Goal: Information Seeking & Learning: Learn about a topic

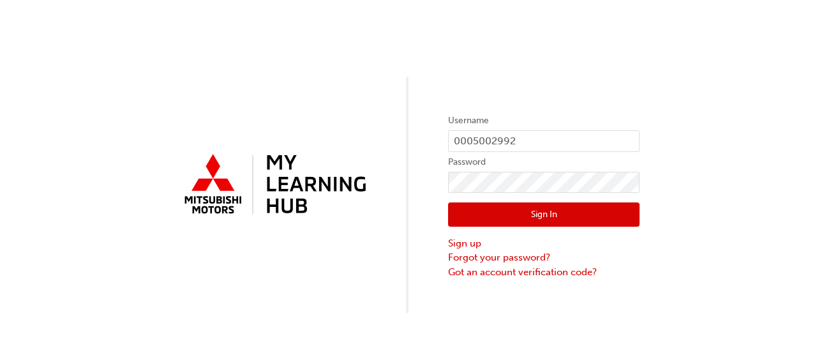
click at [539, 225] on button "Sign In" at bounding box center [544, 214] width 192 height 24
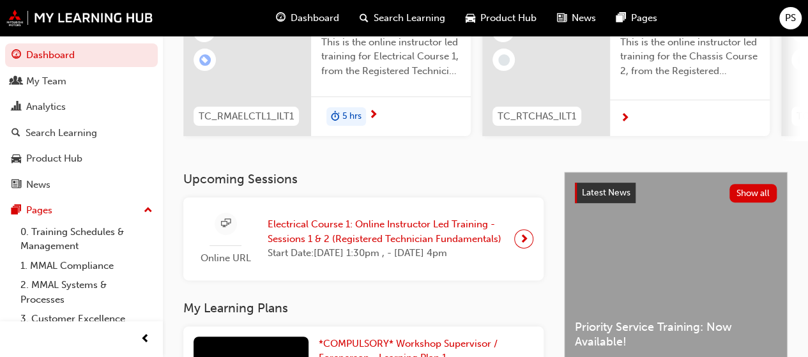
scroll to position [179, 0]
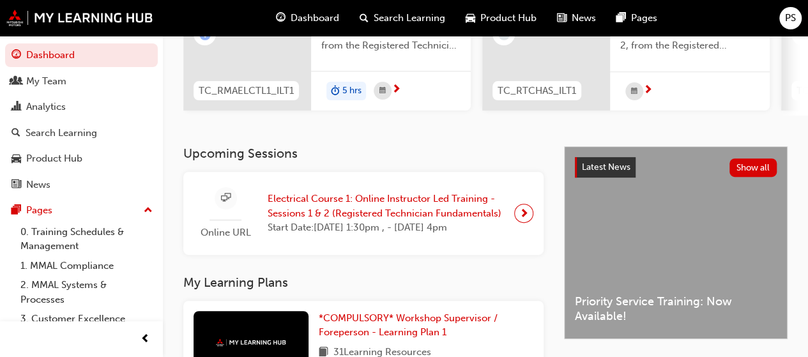
click at [423, 201] on span "Electrical Course 1: Online Instructor Led Training - Sessions 1 & 2 (Registere…" at bounding box center [386, 206] width 236 height 29
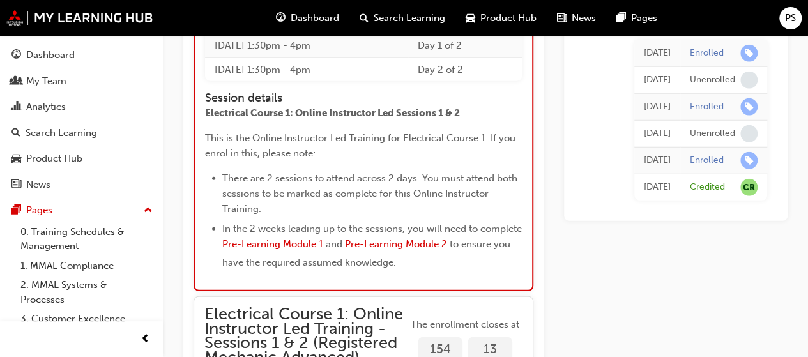
scroll to position [1653, 0]
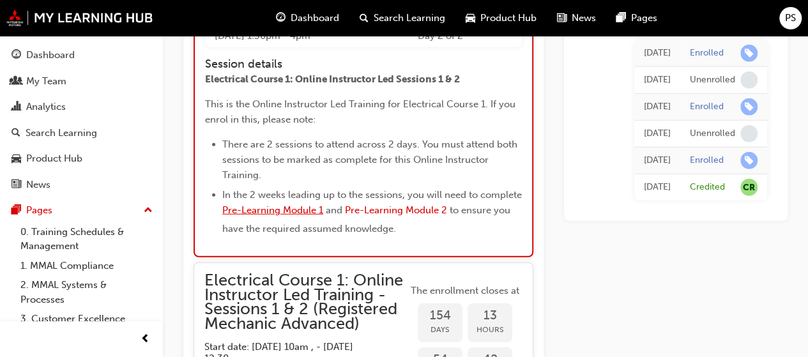
click at [323, 213] on span "Pre-Learning Module 1" at bounding box center [272, 209] width 101 height 11
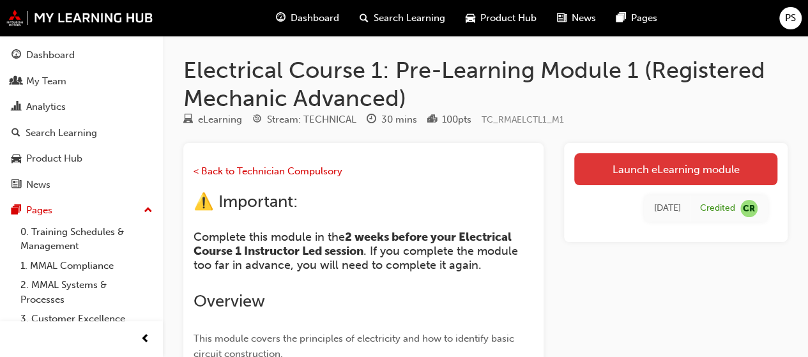
click at [602, 174] on link "Launch eLearning module" at bounding box center [675, 169] width 203 height 32
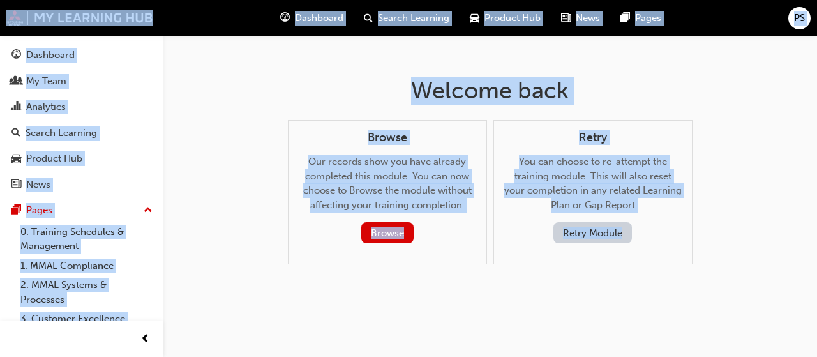
click at [590, 230] on button "Retry Module" at bounding box center [593, 232] width 79 height 21
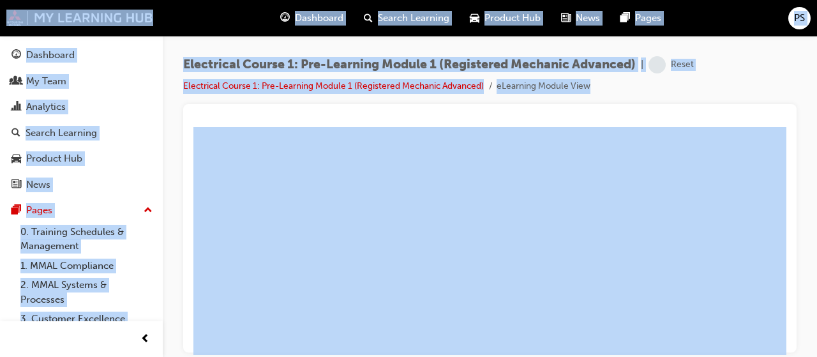
click at [781, 63] on div "Electrical Course 1: Pre-Learning Module 1 (Registered Mechanic Advanced) | Res…" at bounding box center [490, 80] width 614 height 48
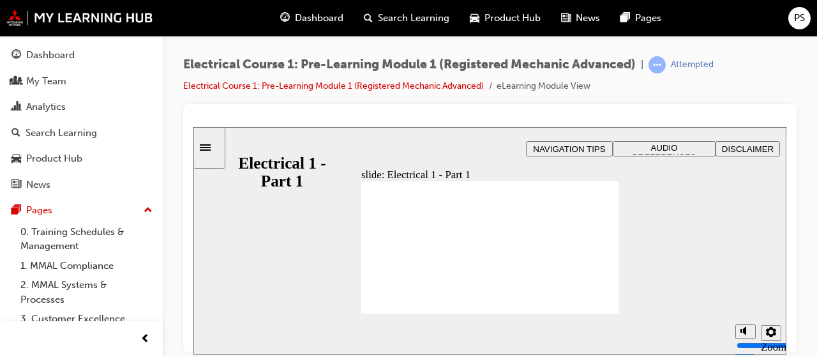
click at [776, 336] on button "Settings" at bounding box center [771, 332] width 20 height 16
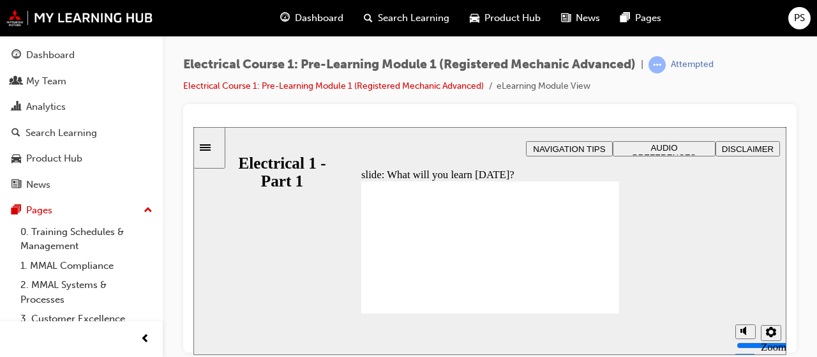
click at [768, 335] on icon "Settings" at bounding box center [771, 331] width 10 height 10
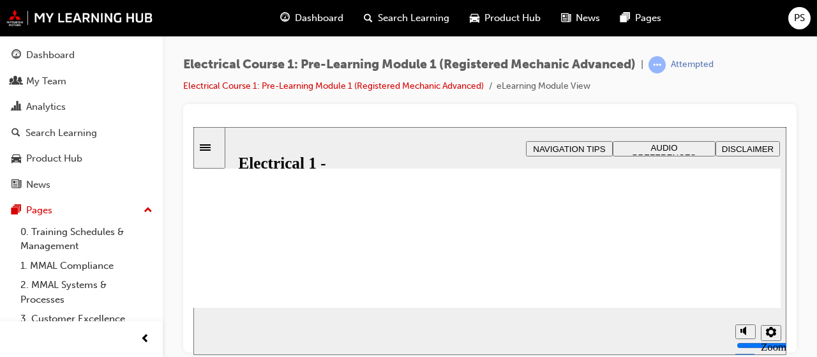
scroll to position [133, 0]
drag, startPoint x: 784, startPoint y: 209, endPoint x: 984, endPoint y: 421, distance: 291.8
click at [787, 291] on html "slide: Introduction to the principles of electricity Rectangle 1 Rectangle 3 In…" at bounding box center [489, 240] width 593 height 228
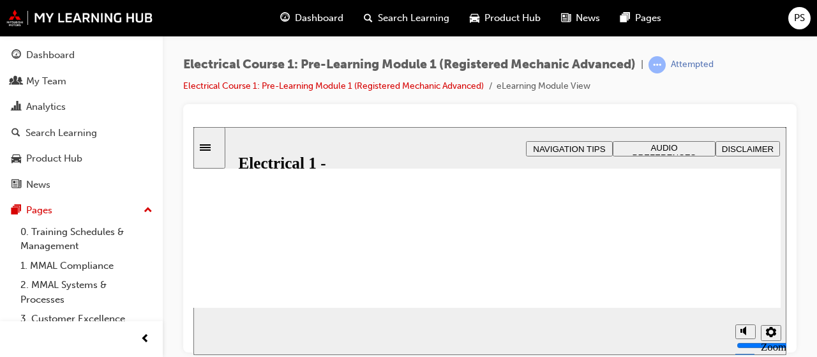
scroll to position [207, 0]
drag, startPoint x: 785, startPoint y: 238, endPoint x: 786, endPoint y: 298, distance: 60.0
click at [774, 328] on icon "Settings" at bounding box center [771, 331] width 10 height 10
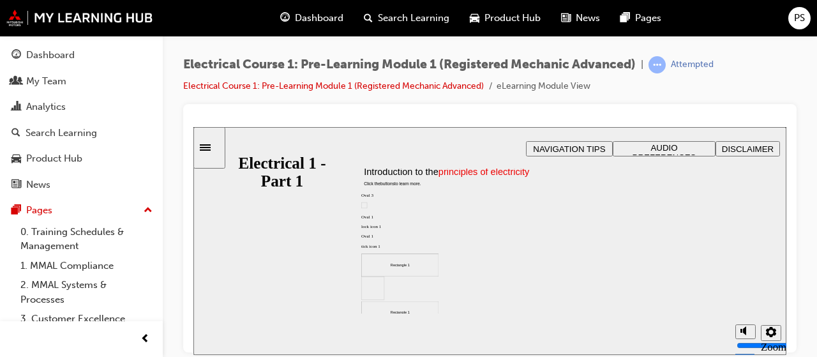
scroll to position [1, 0]
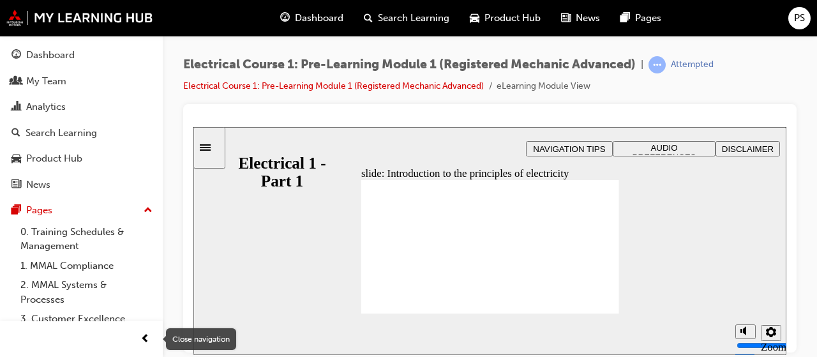
click at [143, 335] on span "prev-icon" at bounding box center [145, 339] width 10 height 16
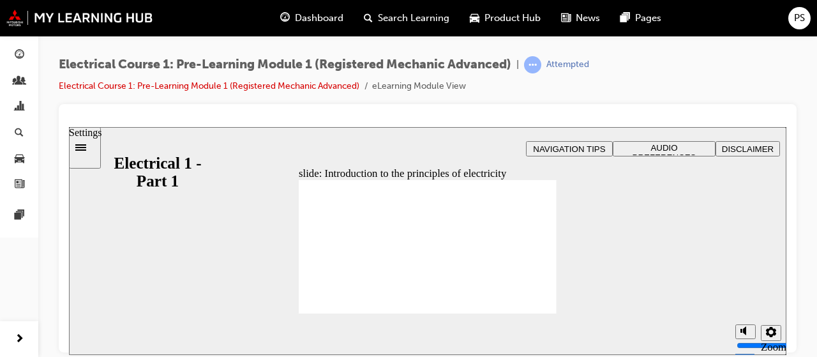
click at [778, 337] on button "Settings" at bounding box center [771, 332] width 20 height 16
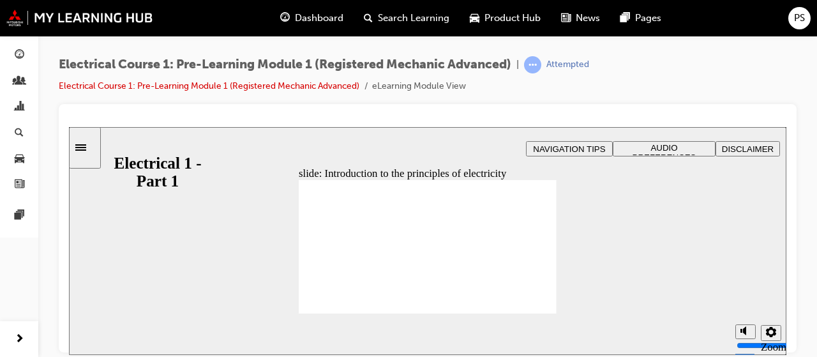
drag, startPoint x: 423, startPoint y: 213, endPoint x: 511, endPoint y: 259, distance: 100.2
drag, startPoint x: 600, startPoint y: 254, endPoint x: 145, endPoint y: 333, distance: 461.3
drag, startPoint x: 145, startPoint y: 333, endPoint x: 722, endPoint y: 161, distance: 602.2
click at [722, 161] on div "slide: Introduction to the principles of electricity Rectangle 1 Rectangle 3 In…" at bounding box center [428, 240] width 718 height 228
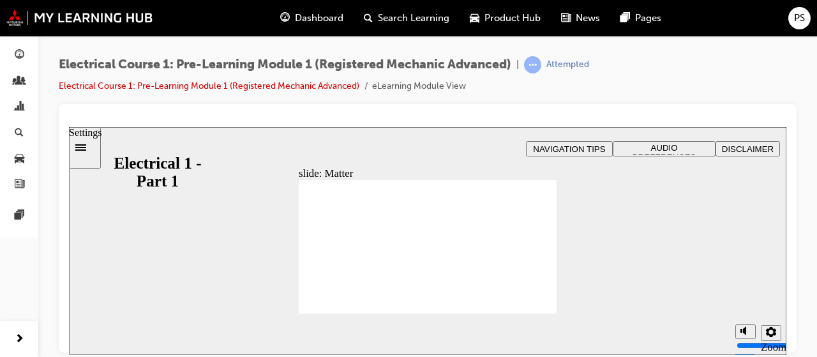
click at [769, 329] on icon "Settings" at bounding box center [771, 331] width 10 height 10
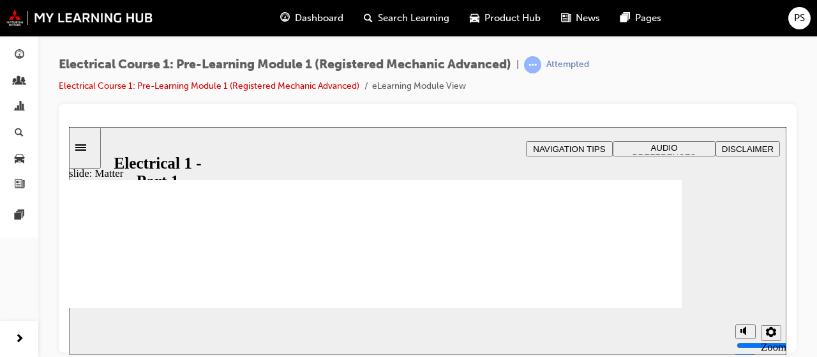
drag, startPoint x: 780, startPoint y: 186, endPoint x: 789, endPoint y: 215, distance: 30.7
click at [787, 215] on html "slide: Matter Rectangle 1 Rectangle 3 Matter Matter is anything that takes up s…" at bounding box center [428, 240] width 718 height 228
drag, startPoint x: 787, startPoint y: 196, endPoint x: 791, endPoint y: 225, distance: 29.6
click at [791, 225] on div at bounding box center [428, 228] width 738 height 248
click at [771, 333] on icon "Settings" at bounding box center [771, 331] width 10 height 10
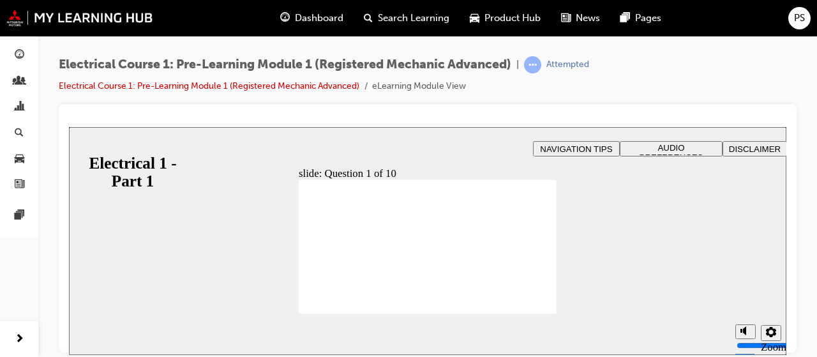
checkbox input "true"
radio input "true"
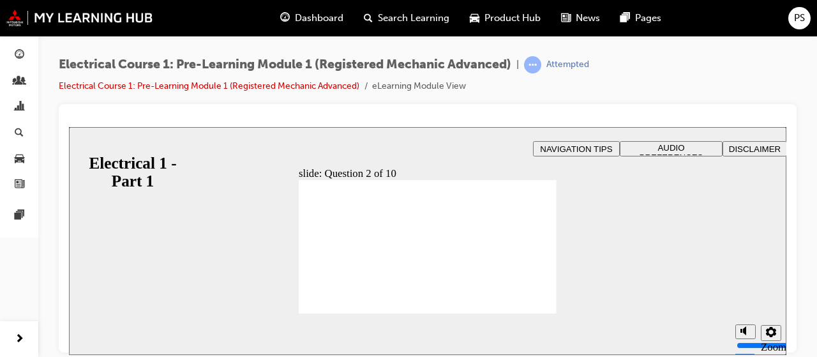
radio input "true"
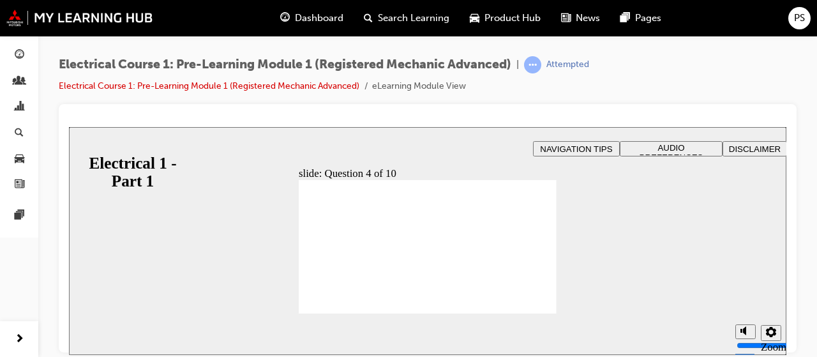
radio input "true"
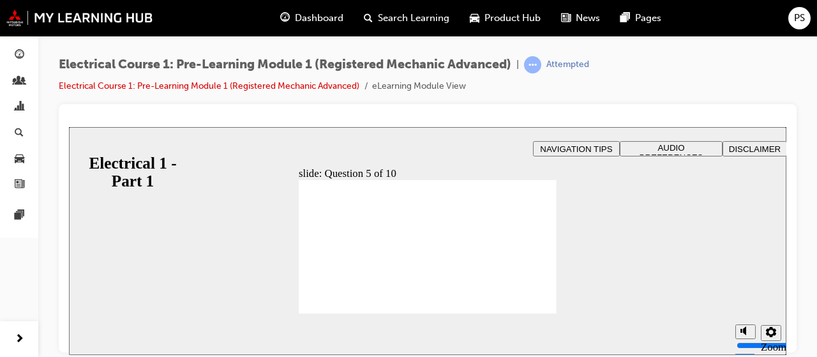
radio input "true"
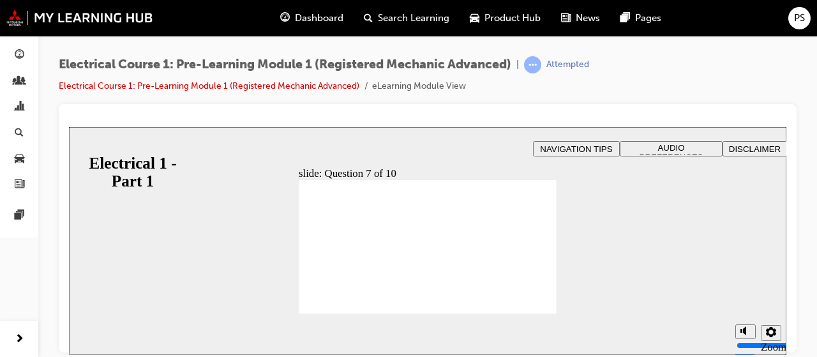
radio input "true"
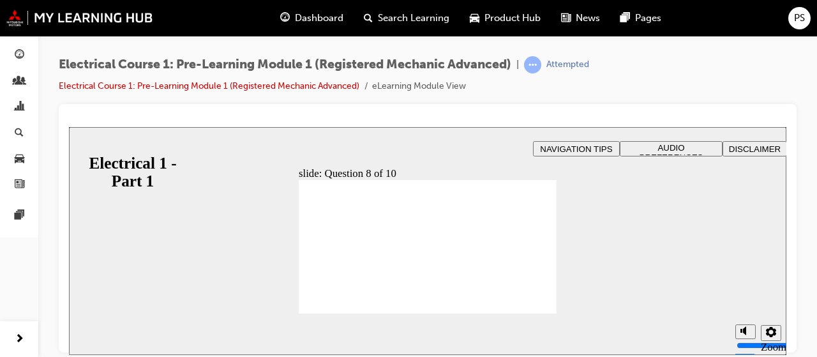
radio input "true"
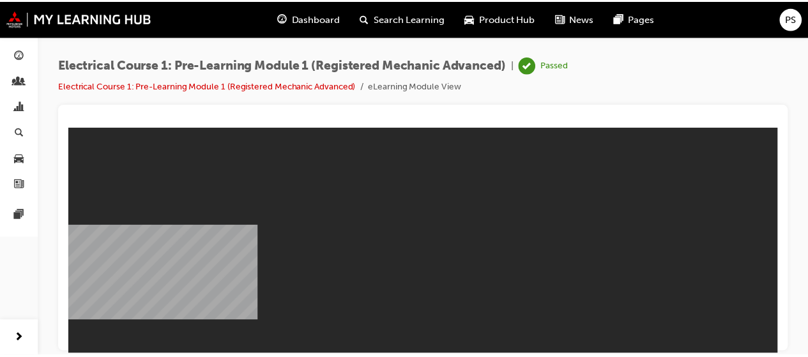
scroll to position [0, 0]
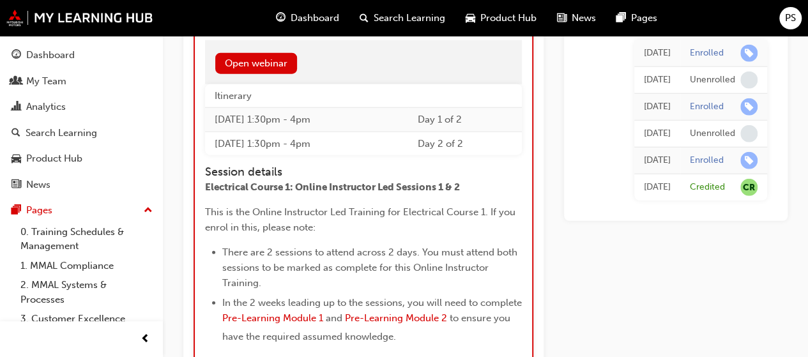
scroll to position [1580, 0]
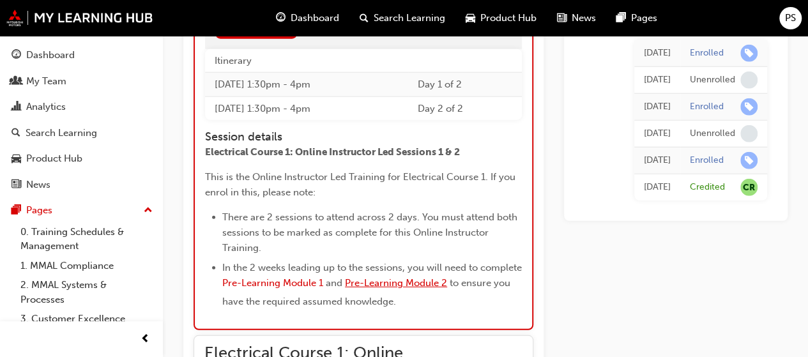
click at [447, 289] on span "Pre-Learning Module 2" at bounding box center [396, 282] width 102 height 11
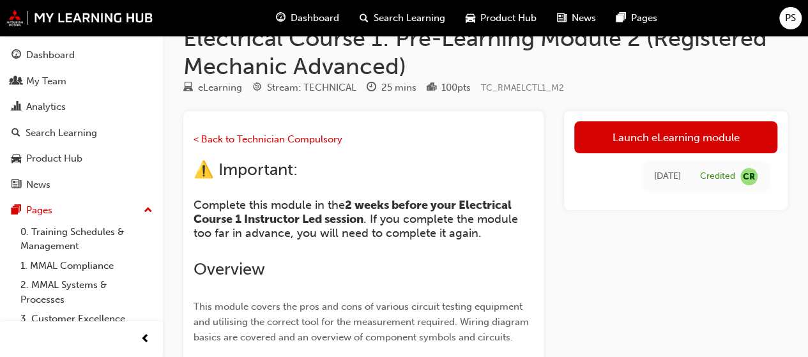
scroll to position [22, 0]
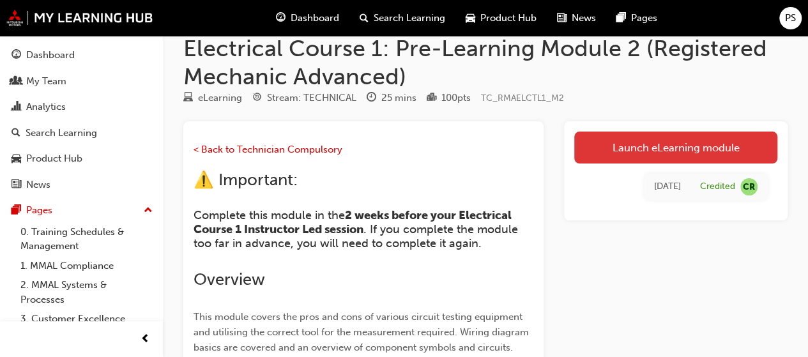
click at [665, 136] on link "Launch eLearning module" at bounding box center [675, 148] width 203 height 32
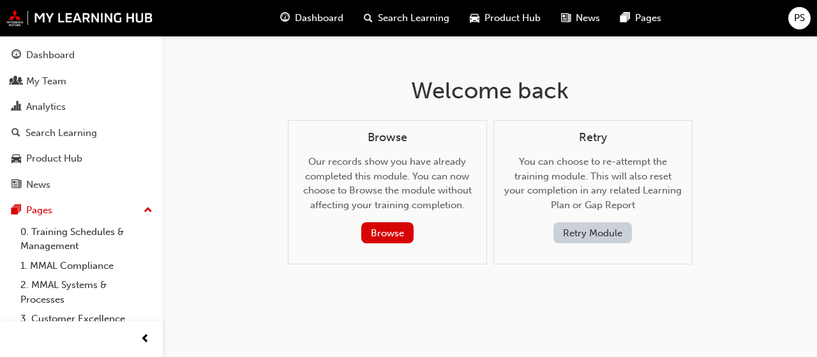
click at [566, 239] on button "Retry Module" at bounding box center [593, 232] width 79 height 21
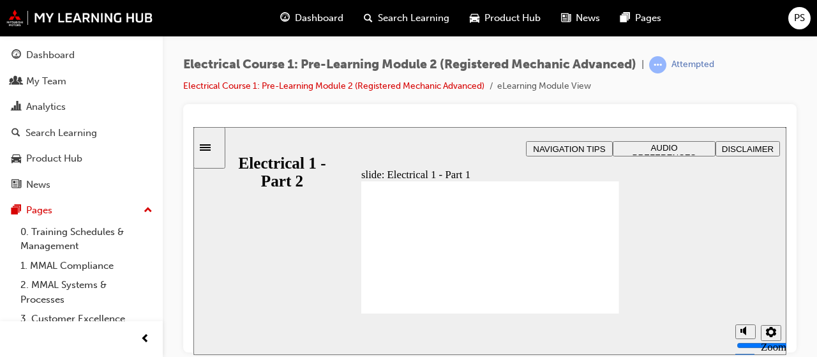
click at [562, 272] on span "Rectangle 2 start-btn.png Electrical 1 Part 2 Click START to begin . Oval 1 Gro…" at bounding box center [490, 253] width 258 height 145
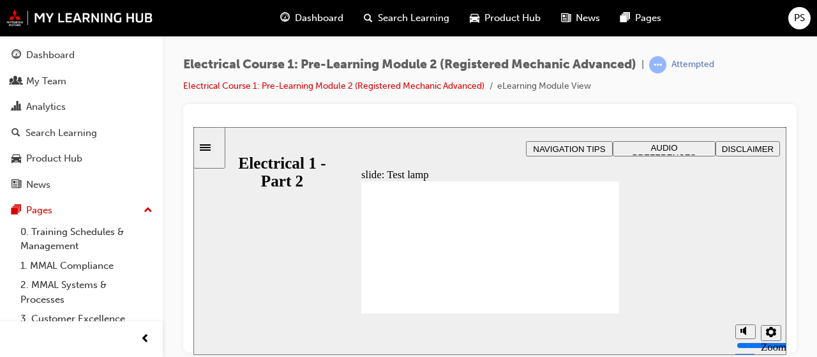
click at [777, 338] on button "Settings" at bounding box center [771, 332] width 20 height 16
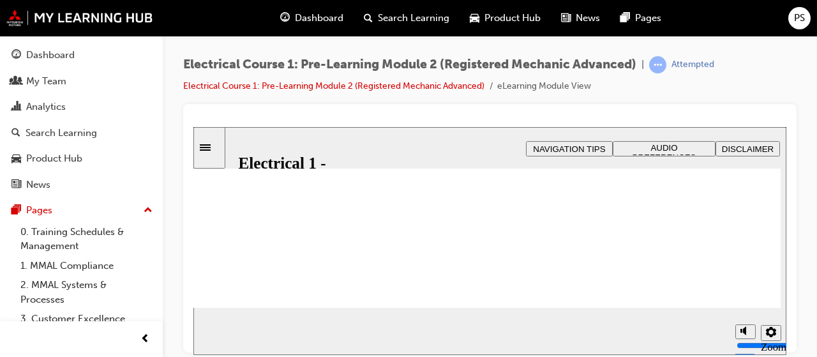
scroll to position [123, 0]
drag, startPoint x: 785, startPoint y: 218, endPoint x: 792, endPoint y: 271, distance: 53.4
click at [787, 271] on html "​circuit if used incorrectly​ slide: Logic probe Rectangle 1 Rectangle 2 Oval 3…" at bounding box center [489, 240] width 593 height 228
drag, startPoint x: 792, startPoint y: 272, endPoint x: 790, endPoint y: 229, distance: 42.8
drag, startPoint x: 790, startPoint y: 229, endPoint x: 479, endPoint y: 109, distance: 333.9
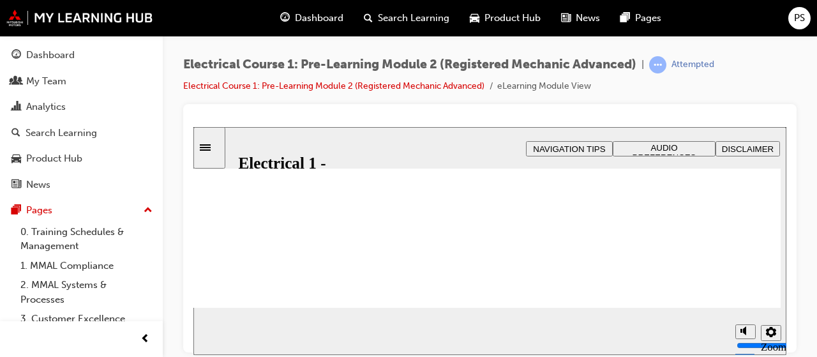
click at [479, 109] on div at bounding box center [490, 228] width 614 height 248
drag, startPoint x: 775, startPoint y: 329, endPoint x: 570, endPoint y: 276, distance: 212.3
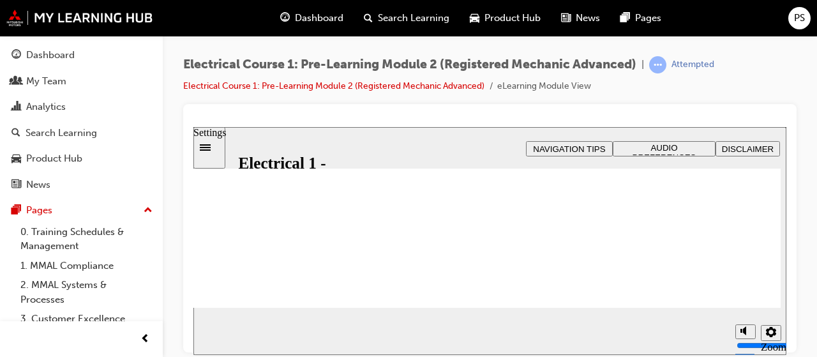
click at [764, 338] on button "Settings" at bounding box center [771, 332] width 20 height 16
drag, startPoint x: 762, startPoint y: 252, endPoint x: 756, endPoint y: 253, distance: 6.5
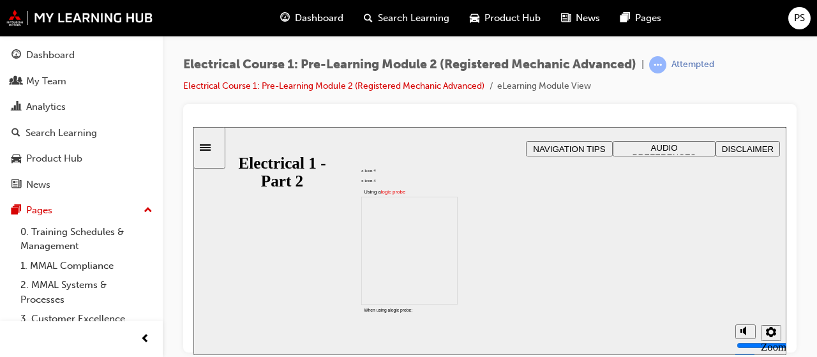
scroll to position [1, 0]
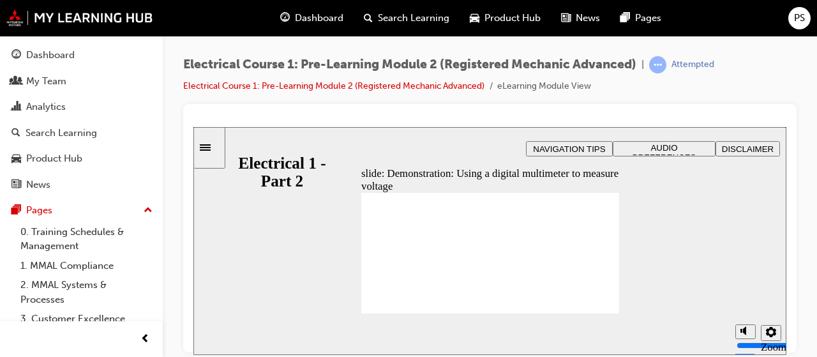
type input "30"
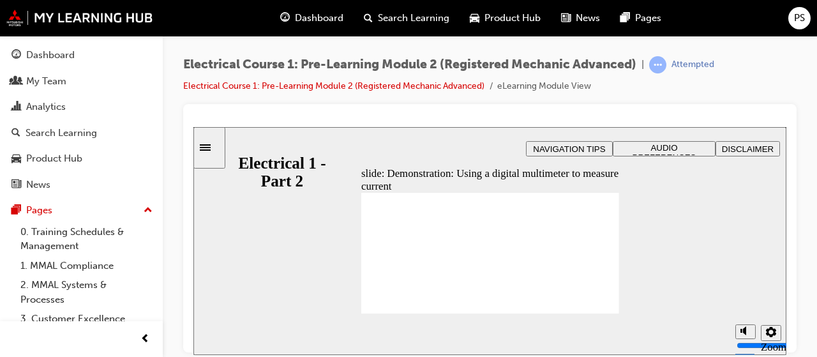
type input "30"
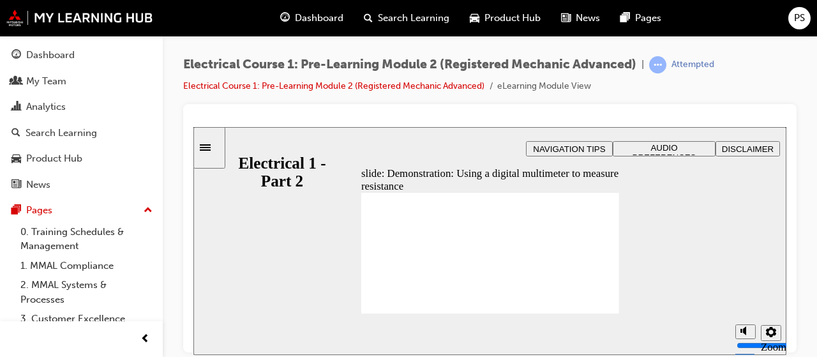
type input "24"
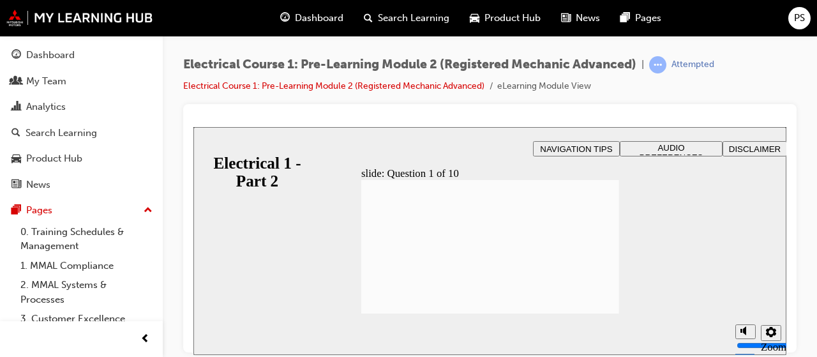
click at [602, 309] on span "There are 10 questions and you will need to answer at least 8 questions correct…" at bounding box center [490, 324] width 258 height 290
radio input "true"
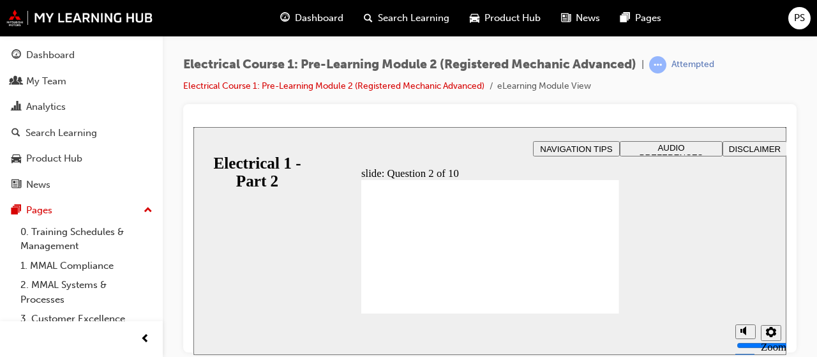
radio input "true"
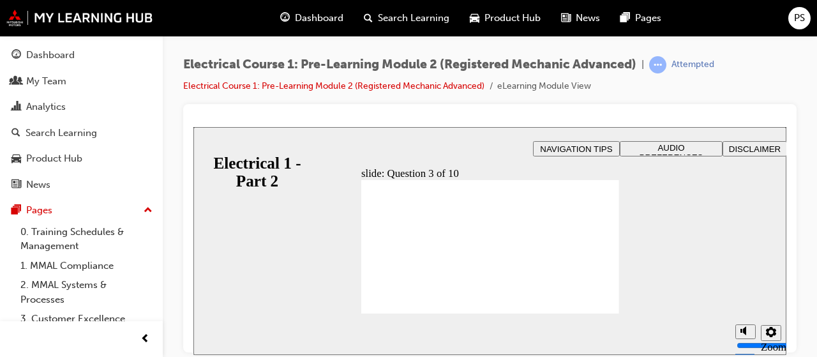
radio input "true"
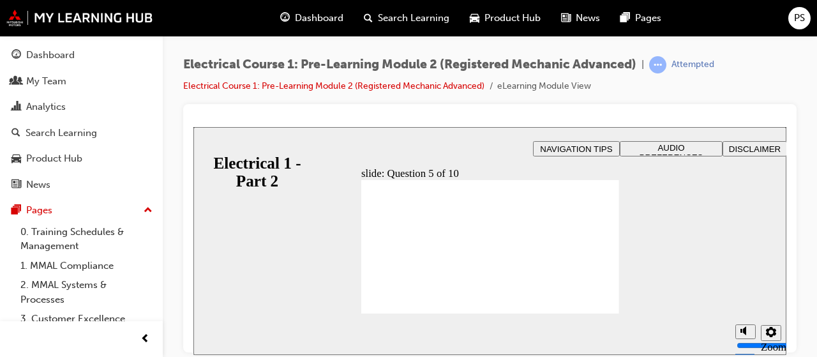
radio input "true"
click at [777, 337] on button "Settings" at bounding box center [771, 332] width 20 height 16
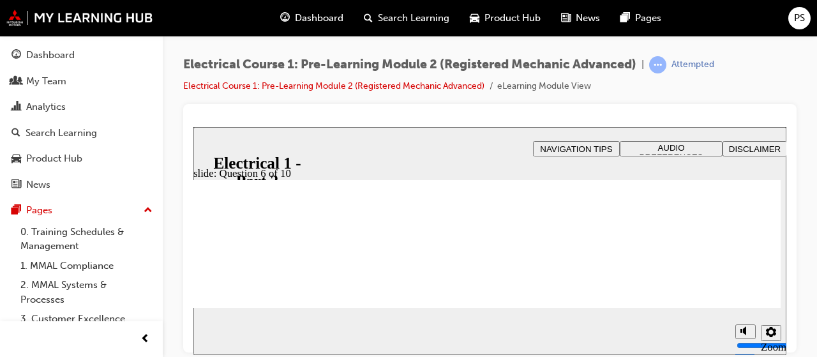
drag, startPoint x: 787, startPoint y: 211, endPoint x: 788, endPoint y: 252, distance: 40.9
click at [788, 252] on div at bounding box center [490, 228] width 614 height 248
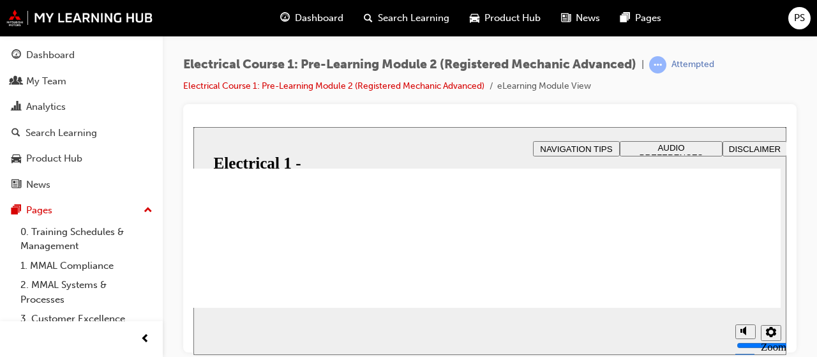
drag, startPoint x: 785, startPoint y: 222, endPoint x: 787, endPoint y: 255, distance: 32.6
click at [787, 255] on body "​understanding to interpret correctly​ slide: Question 6 of 10 Rectangle 1 Rect…" at bounding box center [489, 240] width 593 height 228
radio input "true"
drag, startPoint x: 784, startPoint y: 229, endPoint x: 789, endPoint y: 207, distance: 22.9
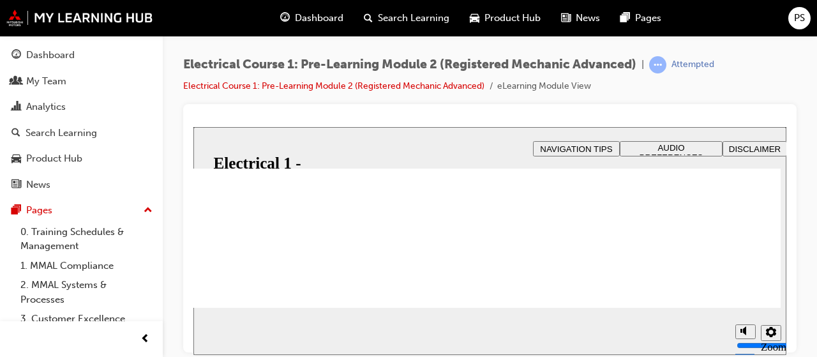
click at [787, 207] on html "​understanding to interpret correctly​ slide: Question 6 of 10 Rectangle 1 Rect…" at bounding box center [489, 240] width 593 height 228
drag, startPoint x: 785, startPoint y: 222, endPoint x: 796, endPoint y: 272, distance: 51.6
click at [787, 272] on html "​understanding to interpret correctly​ slide: Question 6 of 10 Rectangle 1 Rect…" at bounding box center [489, 240] width 593 height 228
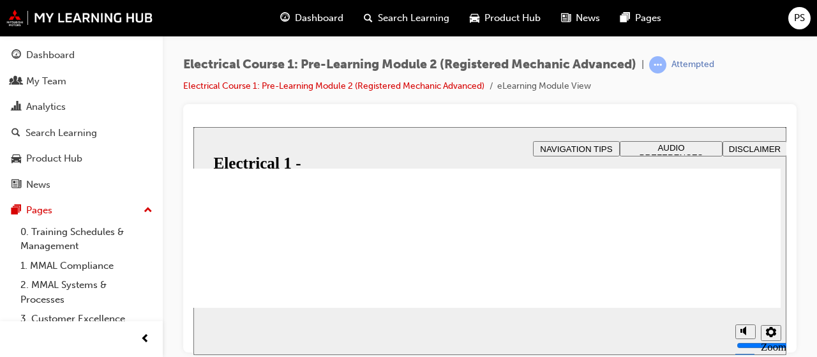
drag, startPoint x: 787, startPoint y: 230, endPoint x: 787, endPoint y: 262, distance: 31.9
click at [787, 262] on div at bounding box center [490, 228] width 614 height 248
click at [787, 289] on div at bounding box center [490, 228] width 614 height 248
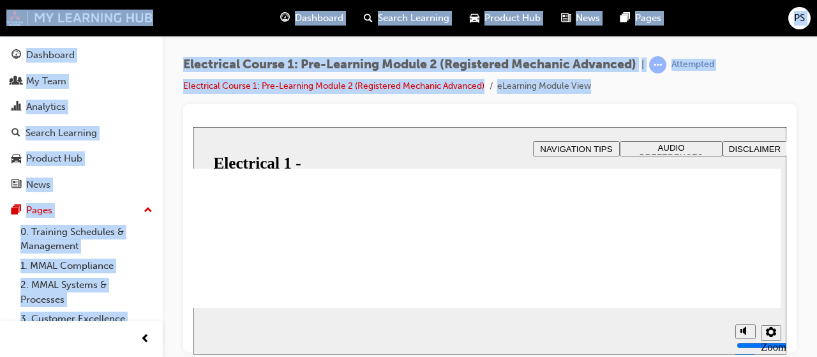
click at [787, 289] on div at bounding box center [490, 228] width 614 height 248
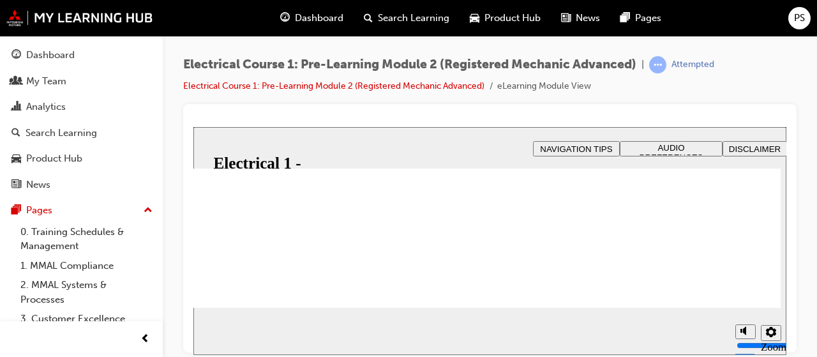
drag, startPoint x: 785, startPoint y: 249, endPoint x: 791, endPoint y: 216, distance: 33.8
drag, startPoint x: 791, startPoint y: 216, endPoint x: 727, endPoint y: 239, distance: 68.5
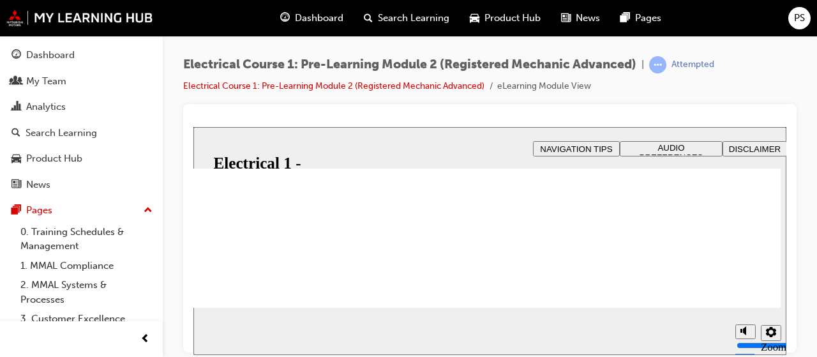
scroll to position [125, 0]
radio input "true"
drag, startPoint x: 773, startPoint y: 333, endPoint x: 503, endPoint y: 213, distance: 295.3
click at [774, 334] on icon "Settings" at bounding box center [771, 331] width 10 height 10
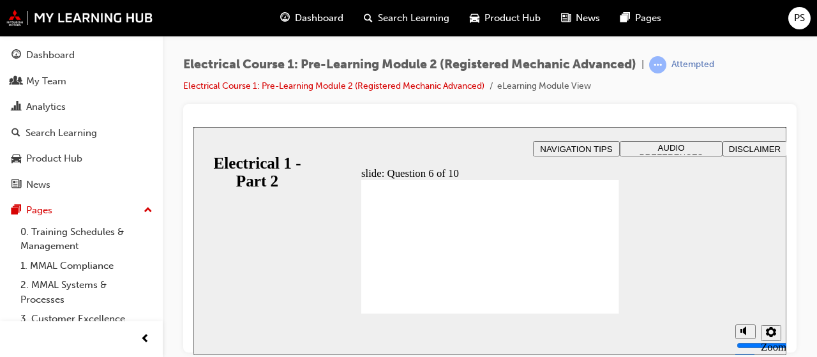
radio input "true"
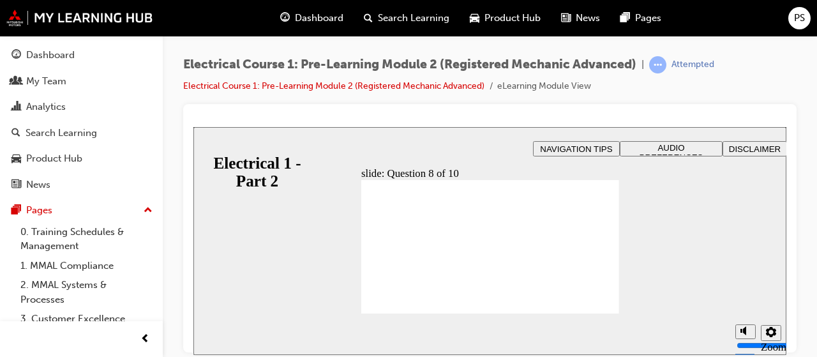
radio input "true"
click at [774, 330] on icon "Settings" at bounding box center [771, 331] width 10 height 10
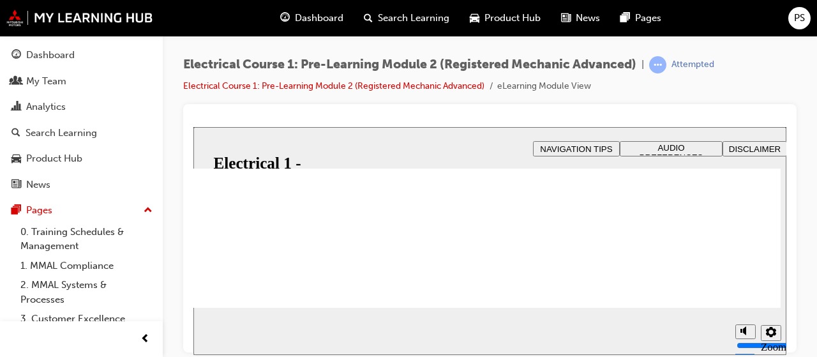
scroll to position [30, 0]
drag, startPoint x: 786, startPoint y: 213, endPoint x: 796, endPoint y: 257, distance: 45.1
click at [787, 257] on html "​understanding to interpret correctly​ slide: Question 9 of 10 Rectangle 1 Rect…" at bounding box center [489, 240] width 593 height 228
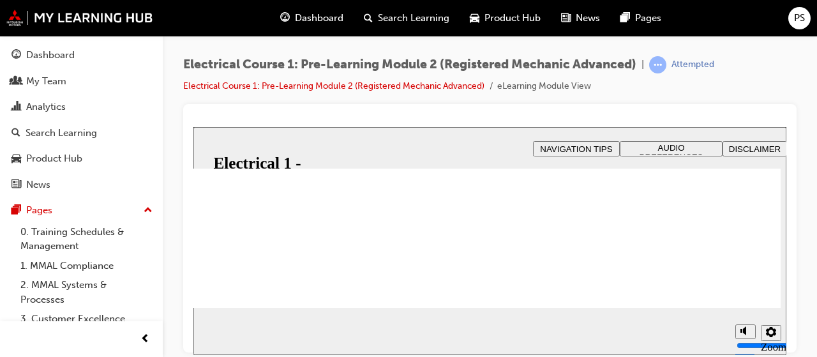
scroll to position [188, 0]
drag, startPoint x: 785, startPoint y: 265, endPoint x: 793, endPoint y: 209, distance: 56.1
click at [787, 209] on html "​understanding to interpret correctly​ slide: Question 9 of 10 Rectangle 1 Rect…" at bounding box center [489, 240] width 593 height 228
click at [787, 214] on div at bounding box center [490, 228] width 614 height 248
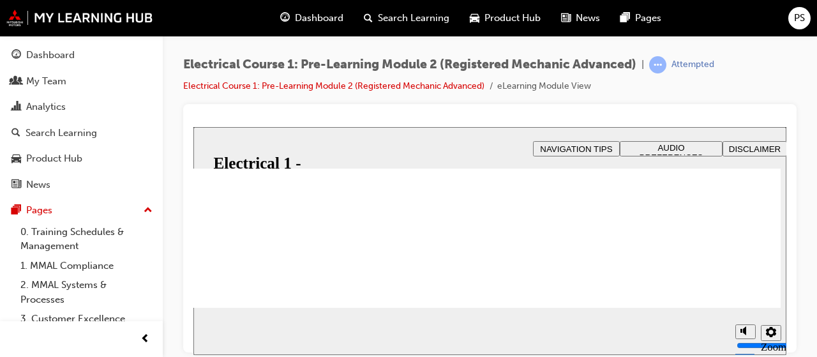
radio input "true"
click at [787, 305] on div at bounding box center [490, 228] width 614 height 248
click at [774, 331] on icon "Settings" at bounding box center [771, 331] width 10 height 10
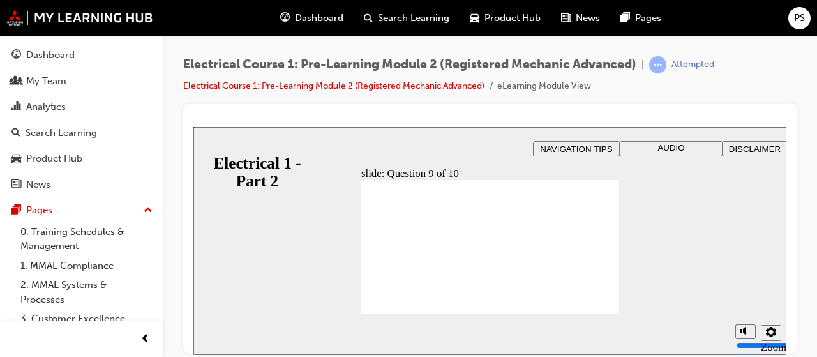
radio input "true"
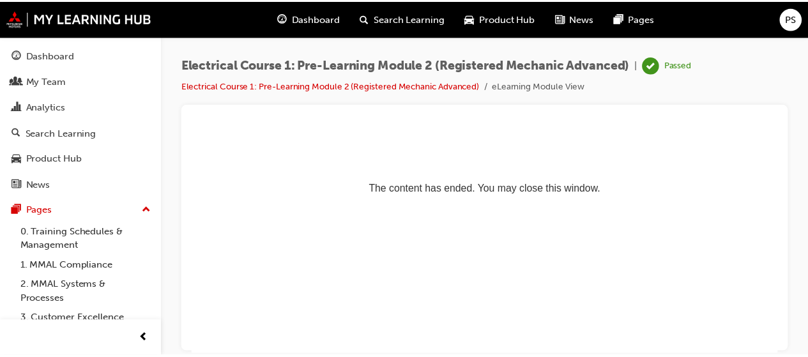
scroll to position [0, 0]
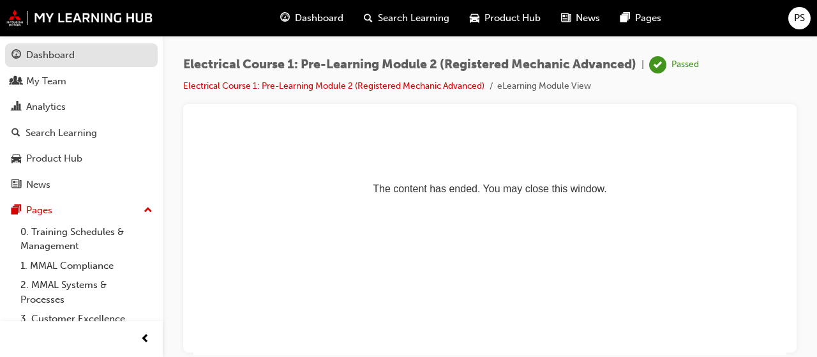
click at [56, 57] on div "Dashboard" at bounding box center [50, 55] width 49 height 15
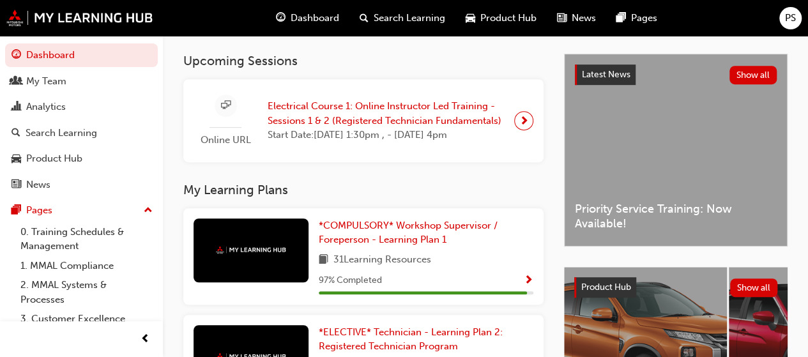
scroll to position [276, 0]
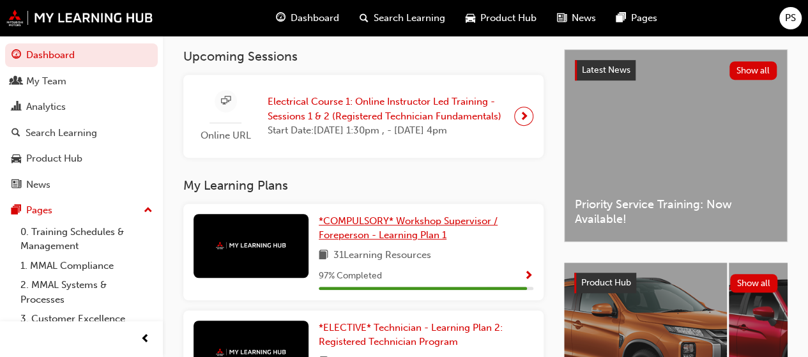
click at [431, 230] on span "*COMPULSORY* Workshop Supervisor / Foreperson - Learning Plan 1" at bounding box center [408, 228] width 179 height 26
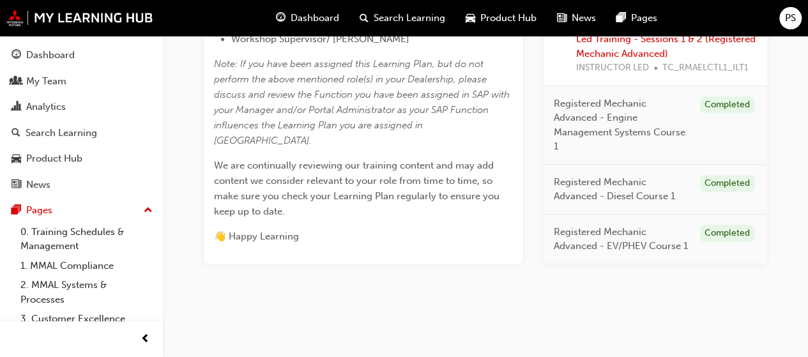
scroll to position [723, 0]
